Goal: Information Seeking & Learning: Learn about a topic

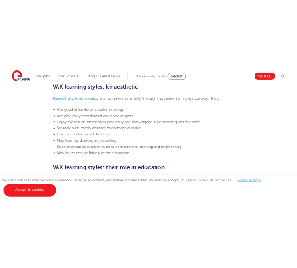
scroll to position [1057, 0]
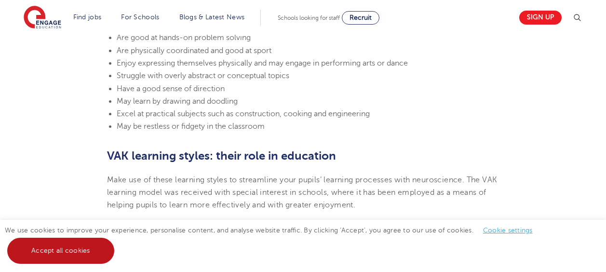
click at [55, 246] on link "Accept all cookies" at bounding box center [60, 251] width 107 height 26
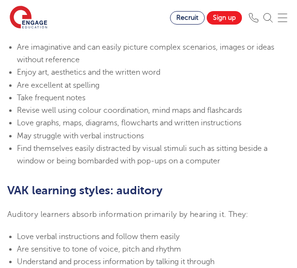
scroll to position [623, 0]
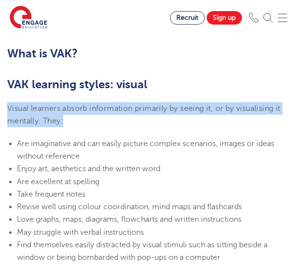
drag, startPoint x: 16, startPoint y: 109, endPoint x: 70, endPoint y: 124, distance: 56.2
click at [70, 124] on p "Visual learners absorb information primarily by seeing it, or by visualising it…" at bounding box center [148, 115] width 282 height 26
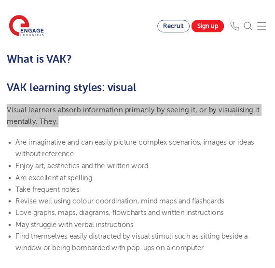
scroll to position [625, 0]
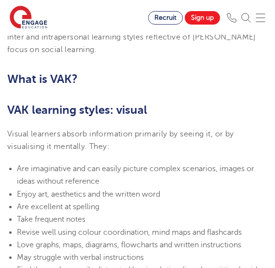
click at [173, 71] on h2 "What is VAK?" at bounding box center [137, 79] width 260 height 16
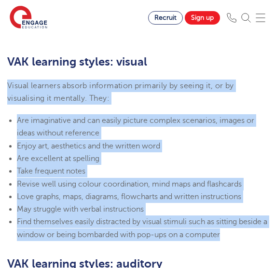
drag, startPoint x: 9, startPoint y: 73, endPoint x: 239, endPoint y: 220, distance: 273.1
copy section "Visual learners absorb information primarily by seeing it, or by visualising it…"
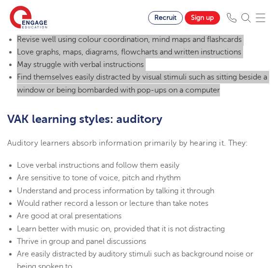
scroll to position [866, 0]
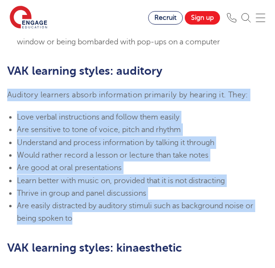
drag, startPoint x: 8, startPoint y: 83, endPoint x: 109, endPoint y: 206, distance: 159.0
click at [109, 207] on section "[DATE] VAK learning styles: what are they and what do they mean? Engage Educati…" at bounding box center [137, 155] width 275 height 1597
copy section "Auditory learners absorb information primarily by hearing it. They: Love verbal…"
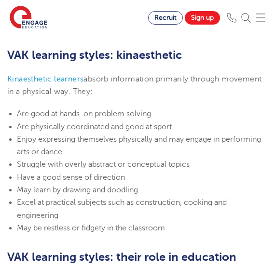
scroll to position [1011, 0]
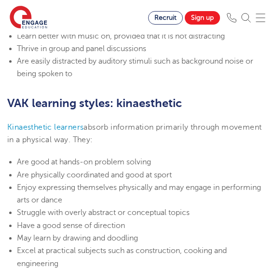
drag, startPoint x: 6, startPoint y: 113, endPoint x: 15, endPoint y: 121, distance: 11.6
drag, startPoint x: 15, startPoint y: 121, endPoint x: 6, endPoint y: 110, distance: 13.3
click at [6, 110] on section "[DATE] VAK learning styles: what are they and what do they mean? Engage Educati…" at bounding box center [137, 10] width 275 height 1597
click at [85, 123] on span "absorb information primarily through movement in a physical way. They:" at bounding box center [134, 133] width 254 height 21
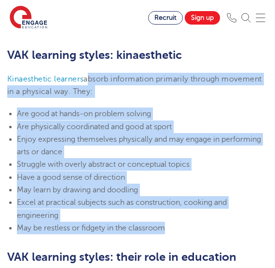
drag, startPoint x: 86, startPoint y: 65, endPoint x: 234, endPoint y: 205, distance: 204.7
copy section "absorb information primarily through movement in a physical way. They: Are good…"
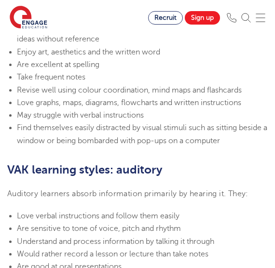
scroll to position [766, 0]
